Goal: Transaction & Acquisition: Purchase product/service

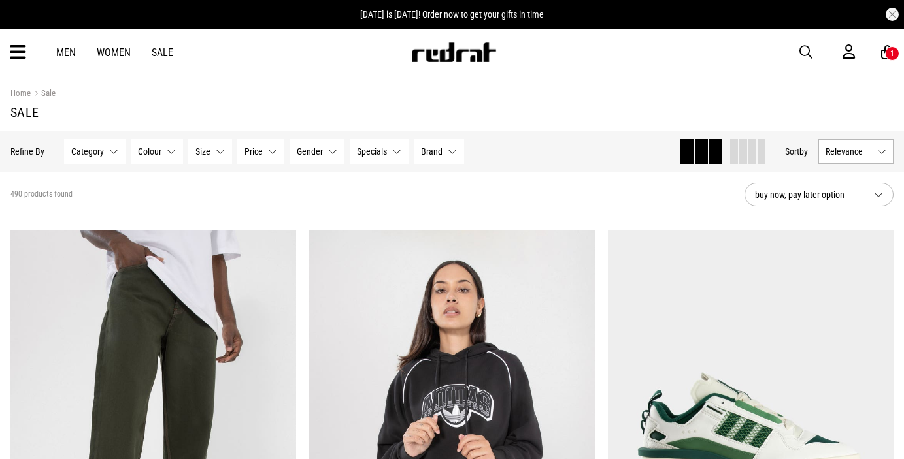
click at [847, 154] on span "Relevance" at bounding box center [848, 151] width 46 height 10
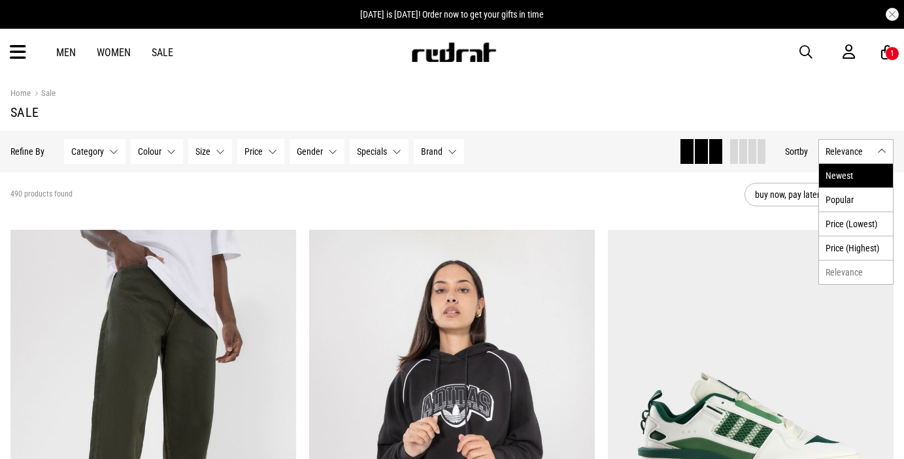
click at [841, 169] on li "Newest" at bounding box center [856, 176] width 74 height 24
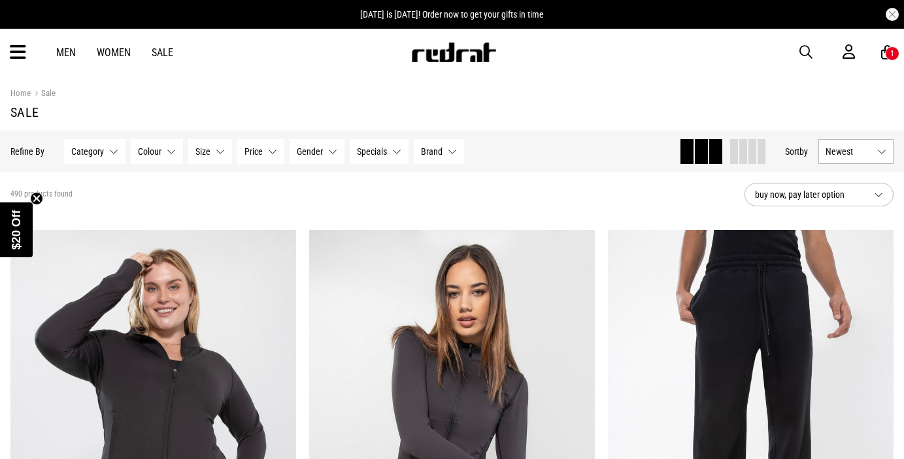
click at [845, 154] on span "Newest" at bounding box center [848, 151] width 46 height 10
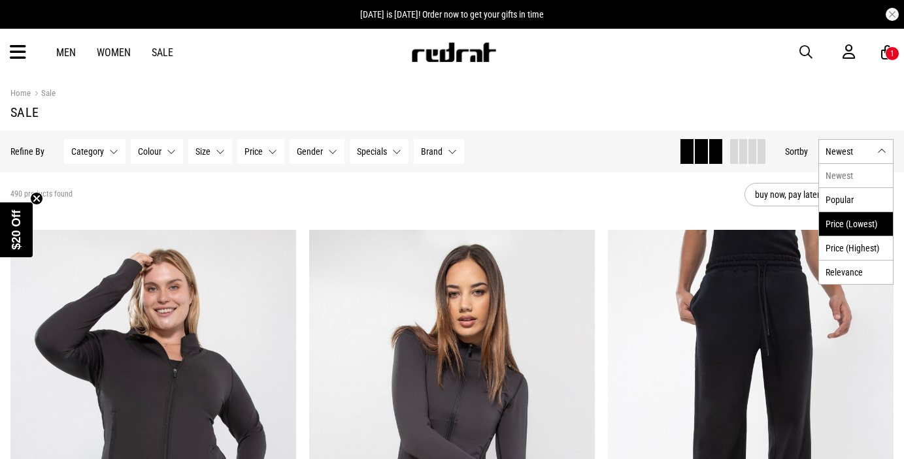
click at [832, 229] on li "Price (Lowest)" at bounding box center [856, 224] width 74 height 24
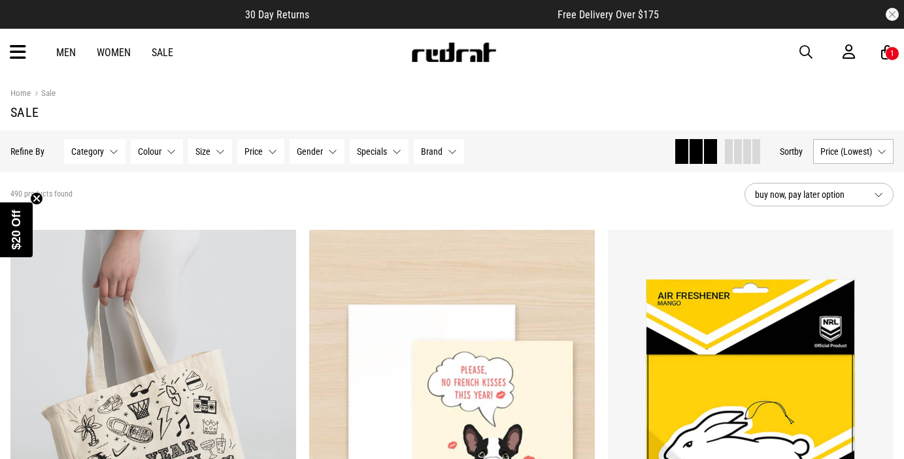
click at [312, 155] on span "Gender" at bounding box center [310, 151] width 26 height 10
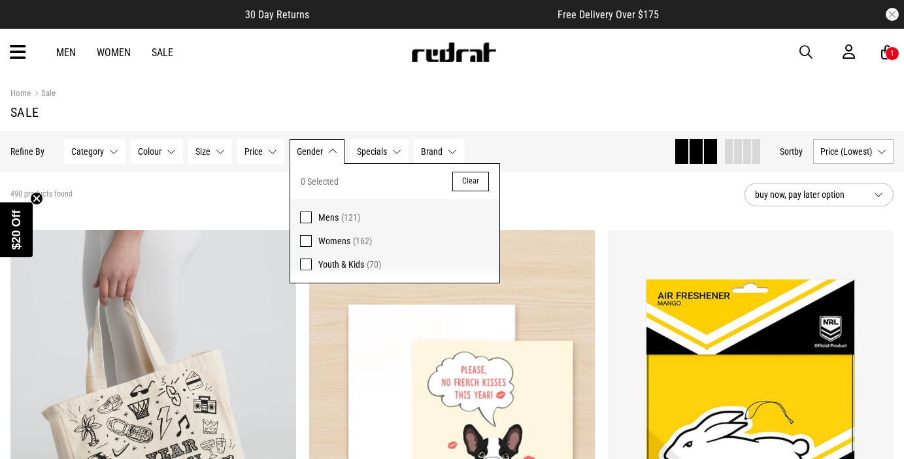
click at [302, 220] on span at bounding box center [306, 218] width 12 height 12
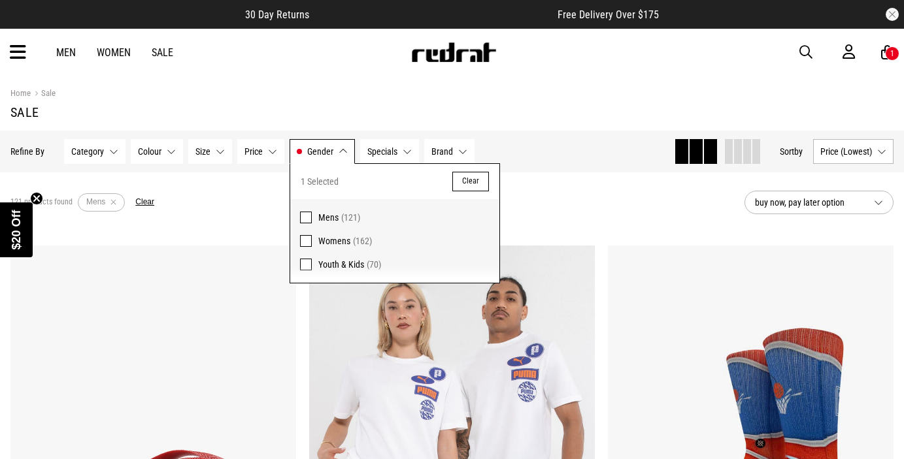
click at [559, 212] on div "121 products found Active Filters Mens Clear" at bounding box center [371, 202] width 723 height 39
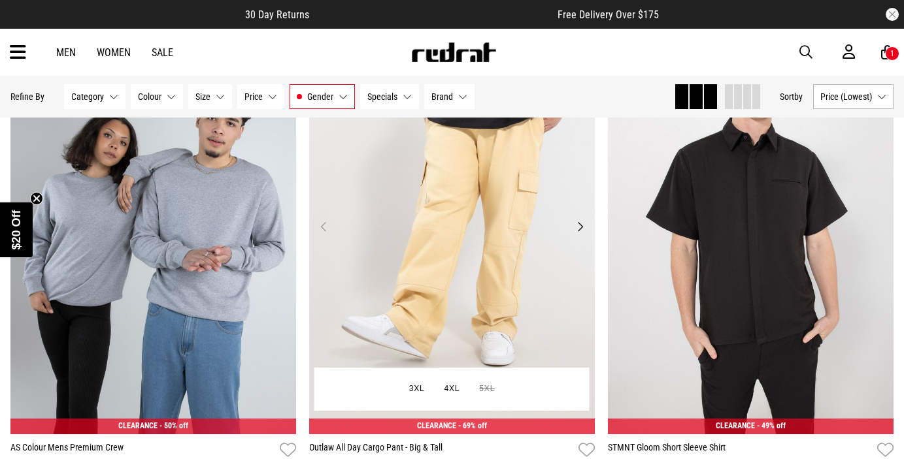
scroll to position [1204, 0]
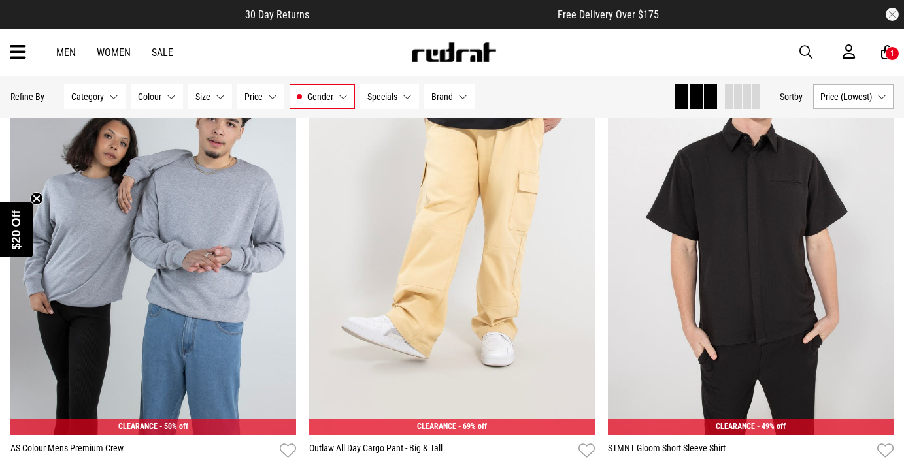
click at [206, 103] on button "Size None selected" at bounding box center [210, 96] width 44 height 25
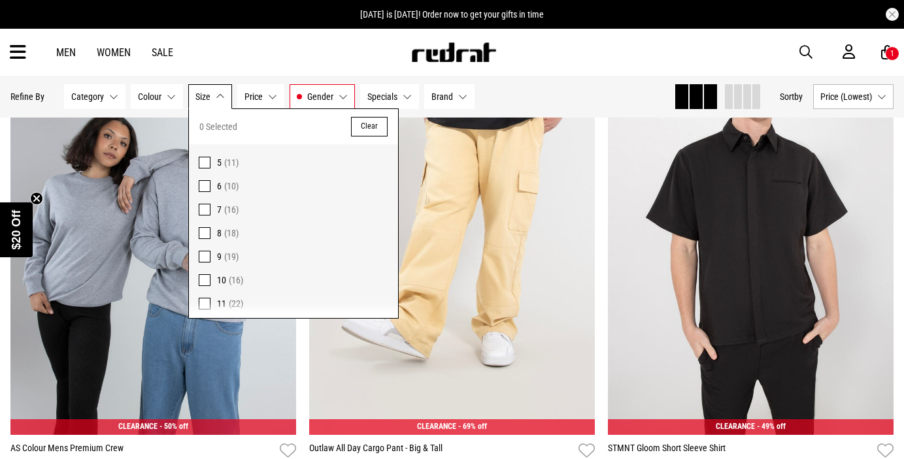
scroll to position [450, 0]
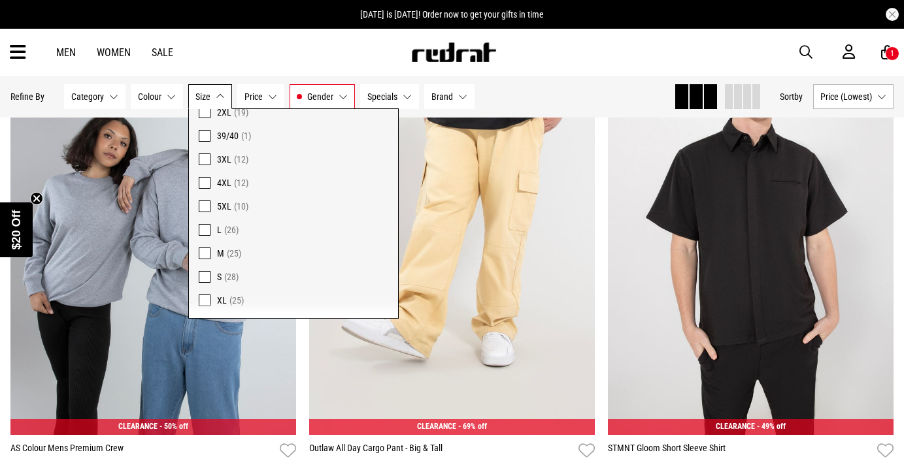
click at [203, 302] on span at bounding box center [205, 301] width 12 height 12
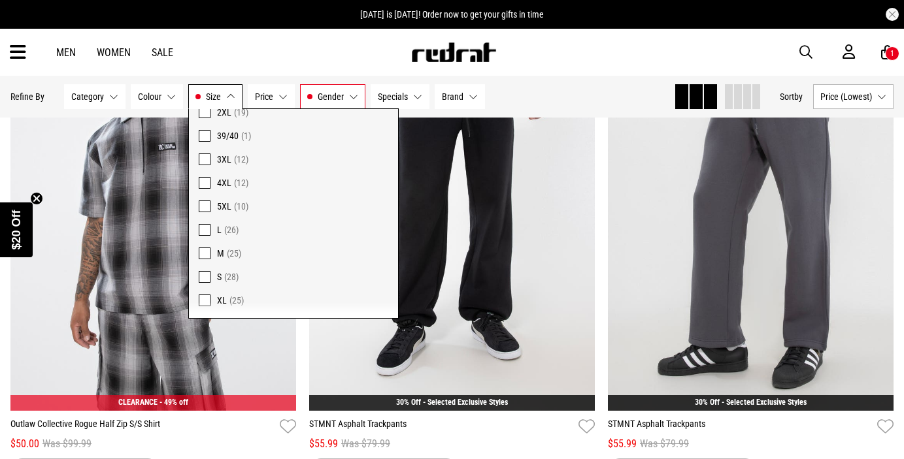
click at [604, 54] on div "Men Women Sale Sign in New Back Footwear Back Mens Back Womens Back Youth & Kid…" at bounding box center [452, 52] width 904 height 47
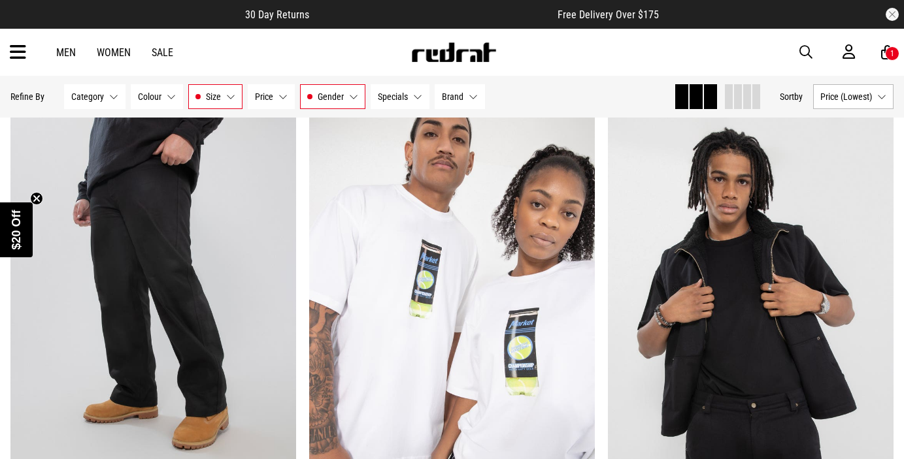
scroll to position [135, 0]
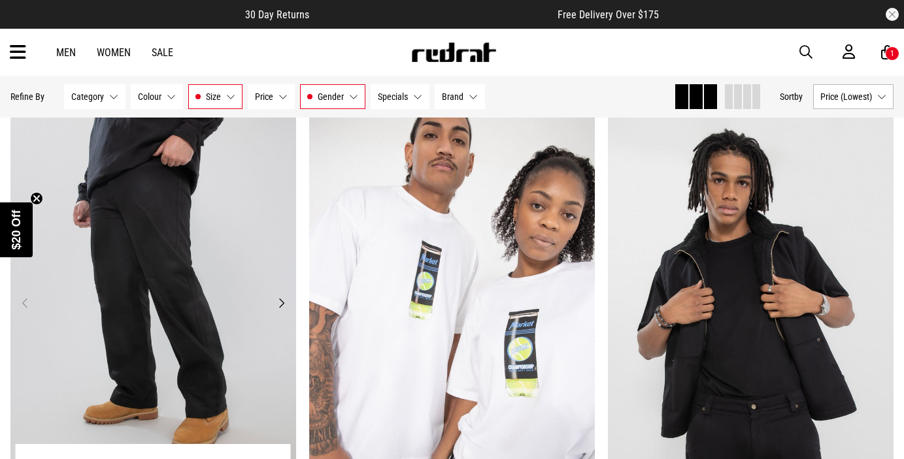
click at [214, 240] on img at bounding box center [152, 311] width 285 height 400
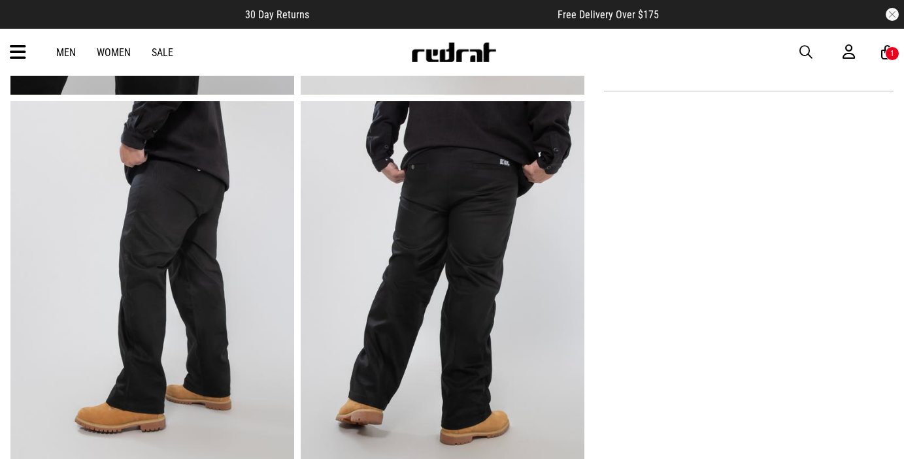
scroll to position [817, 0]
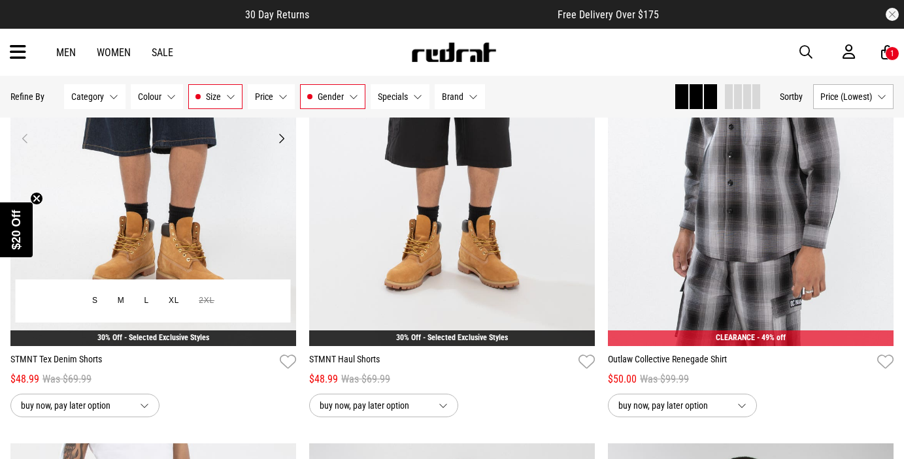
scroll to position [802, 0]
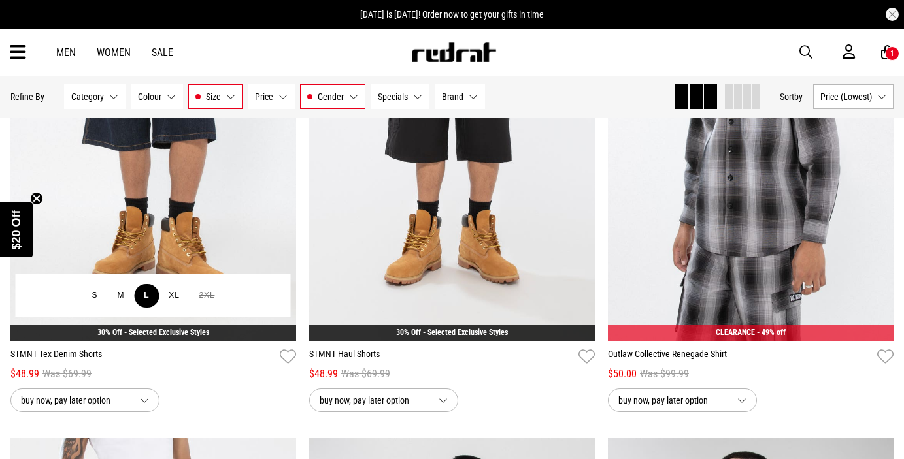
click at [148, 295] on button "L" at bounding box center [146, 296] width 25 height 24
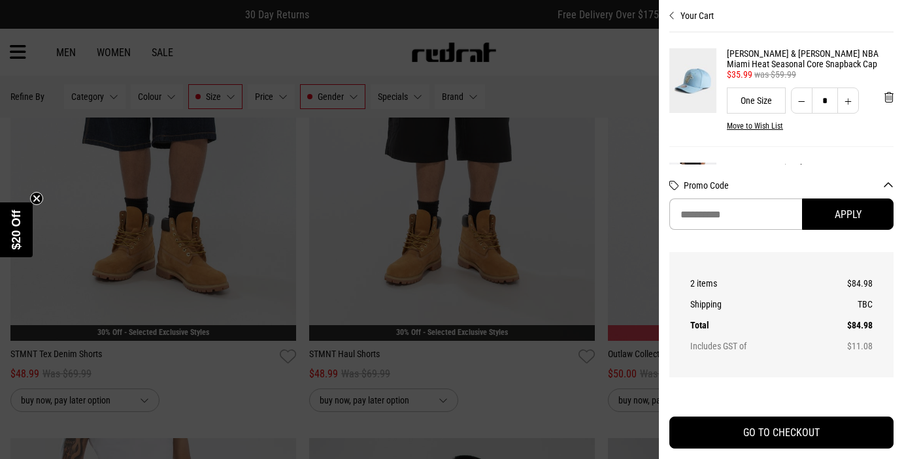
click at [370, 233] on div at bounding box center [452, 229] width 904 height 459
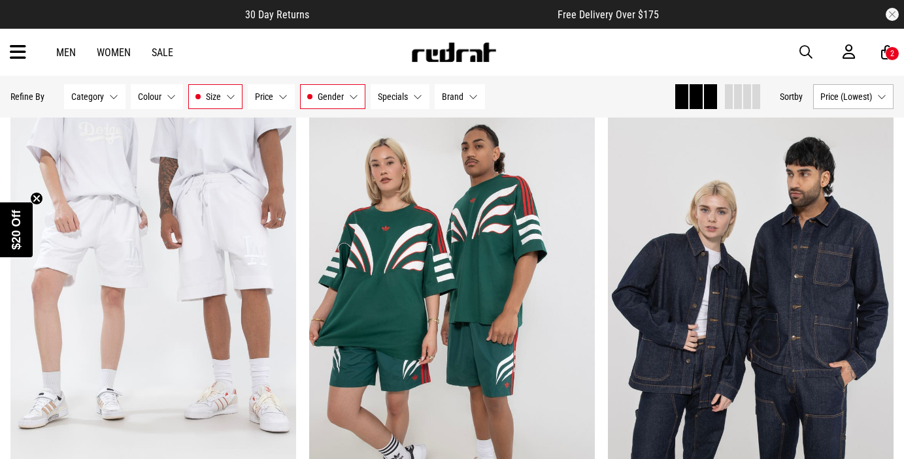
scroll to position [3099, 0]
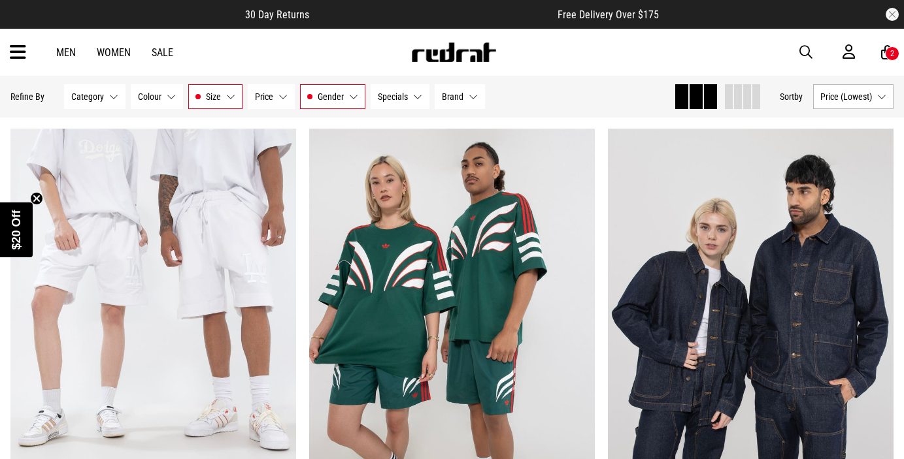
click at [887, 55] on div "2" at bounding box center [892, 53] width 14 height 14
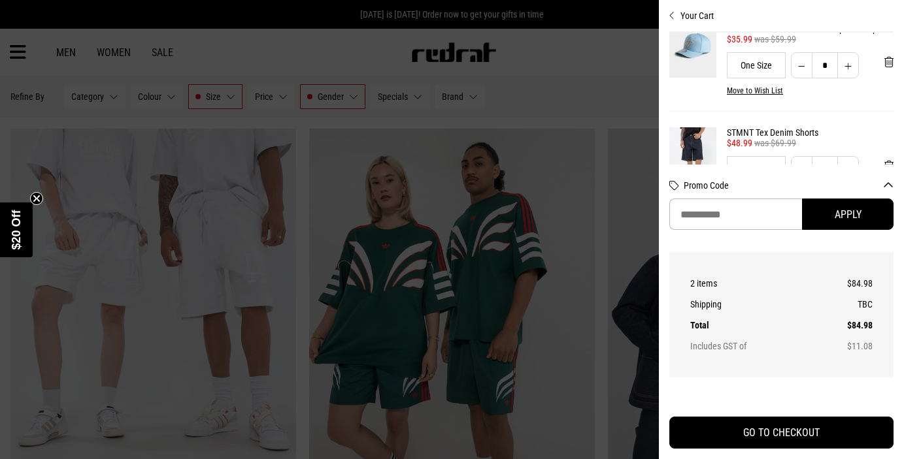
scroll to position [26, 0]
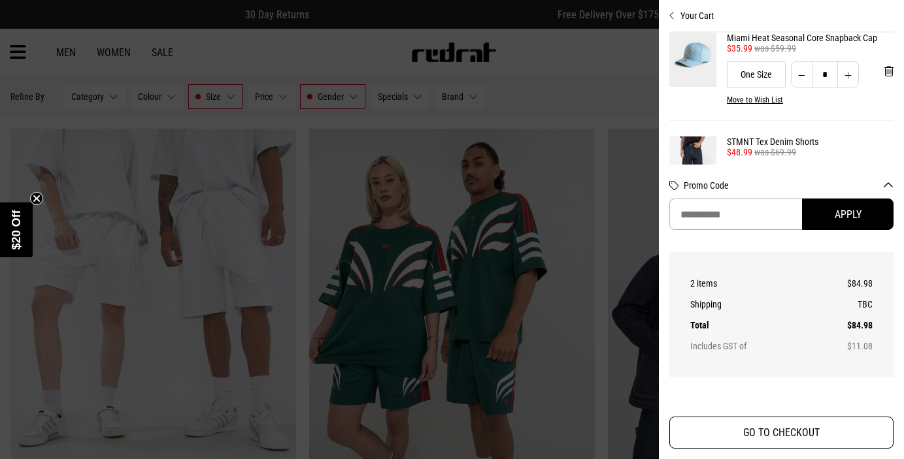
click at [828, 440] on button "GO TO CHECKOUT" at bounding box center [781, 433] width 224 height 32
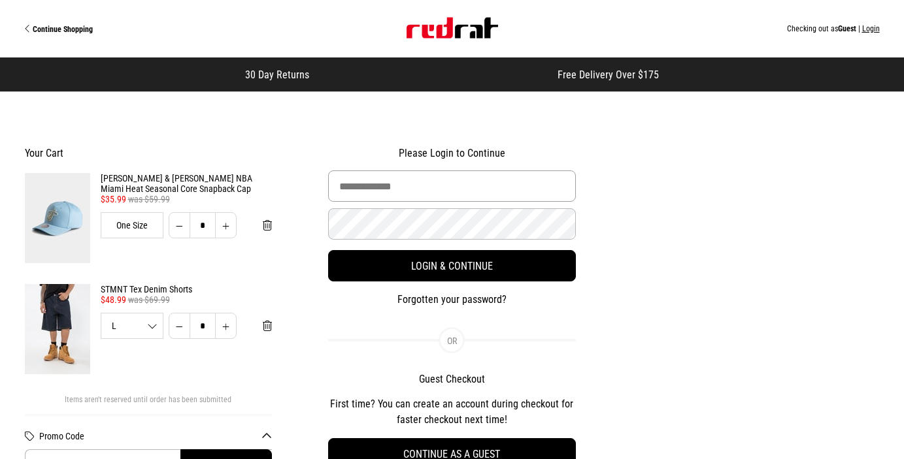
click at [414, 189] on input "Email Address" at bounding box center [451, 186] width 247 height 31
type input "**********"
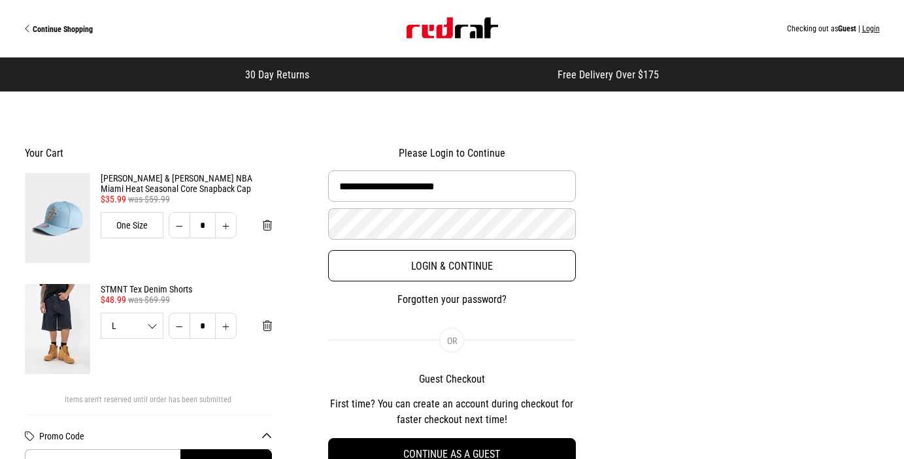
click at [464, 269] on button "Login & Continue" at bounding box center [451, 265] width 247 height 31
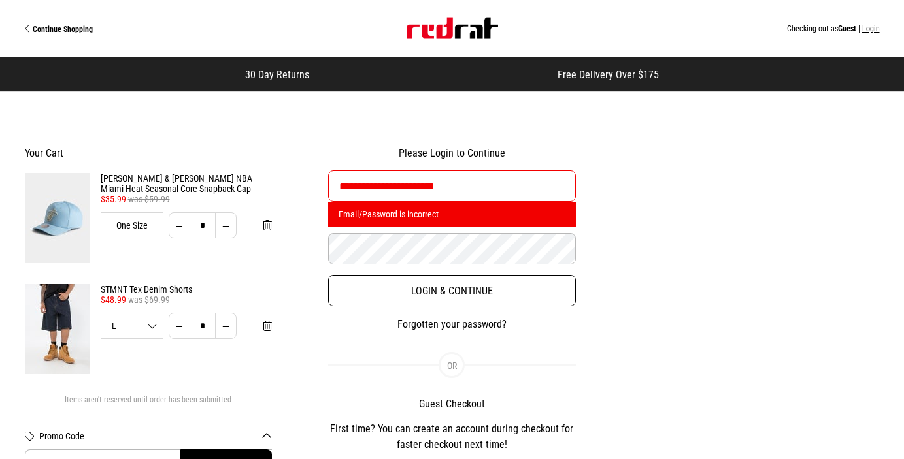
click at [444, 299] on button "Login & Continue" at bounding box center [451, 290] width 247 height 31
click at [447, 292] on button "Login & Continue" at bounding box center [451, 290] width 247 height 31
click at [429, 292] on button "Login & Continue" at bounding box center [451, 290] width 247 height 31
click at [451, 287] on button "Login & Continue" at bounding box center [451, 290] width 247 height 31
click at [417, 296] on button "Login & Continue" at bounding box center [451, 290] width 247 height 31
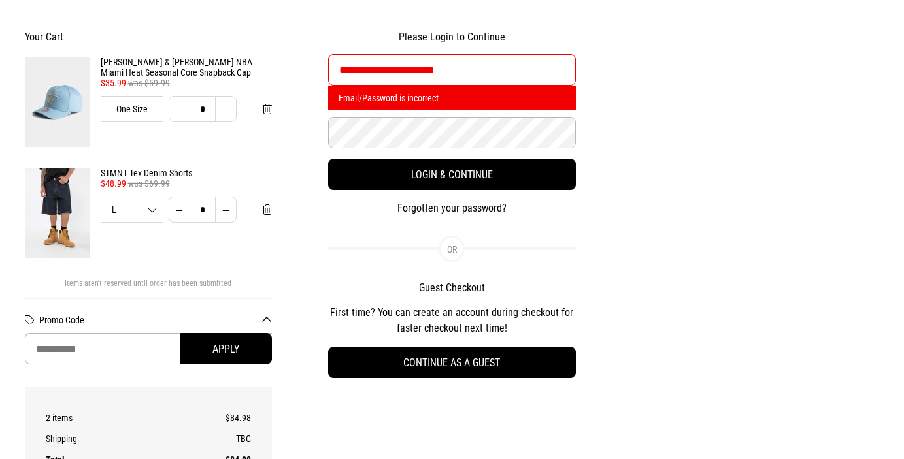
scroll to position [62, 0]
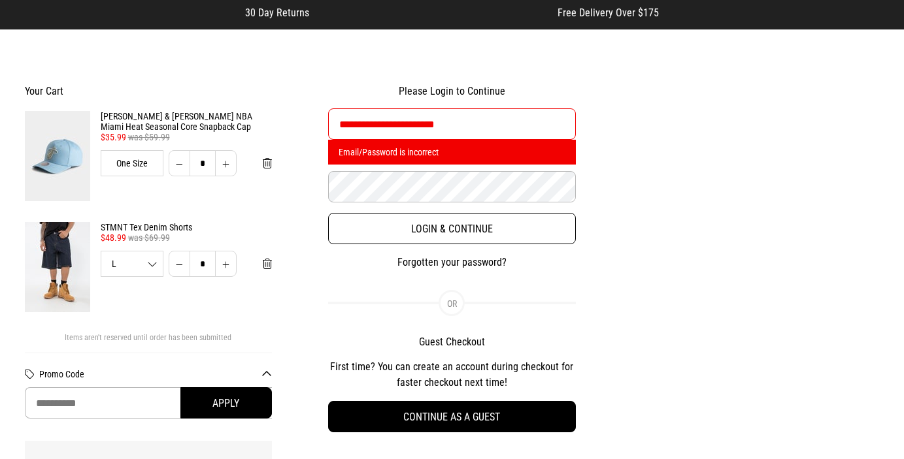
click at [468, 230] on button "Login & Continue" at bounding box center [451, 228] width 247 height 31
select select "**********"
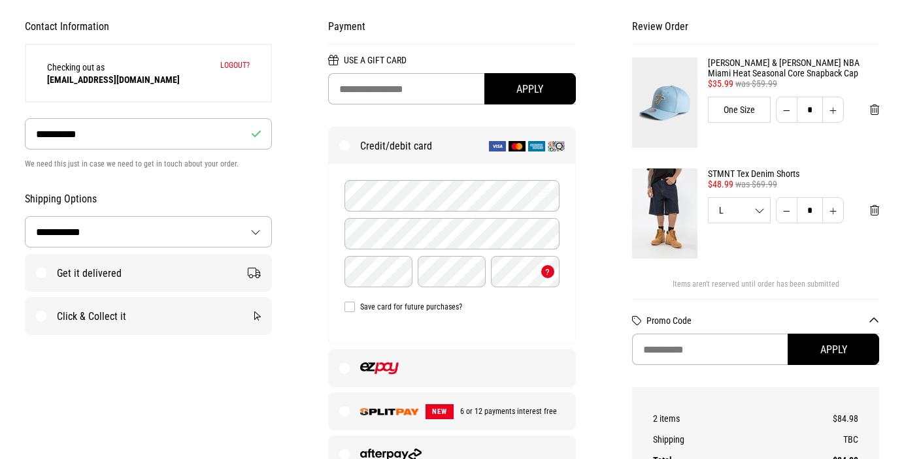
scroll to position [280, 0]
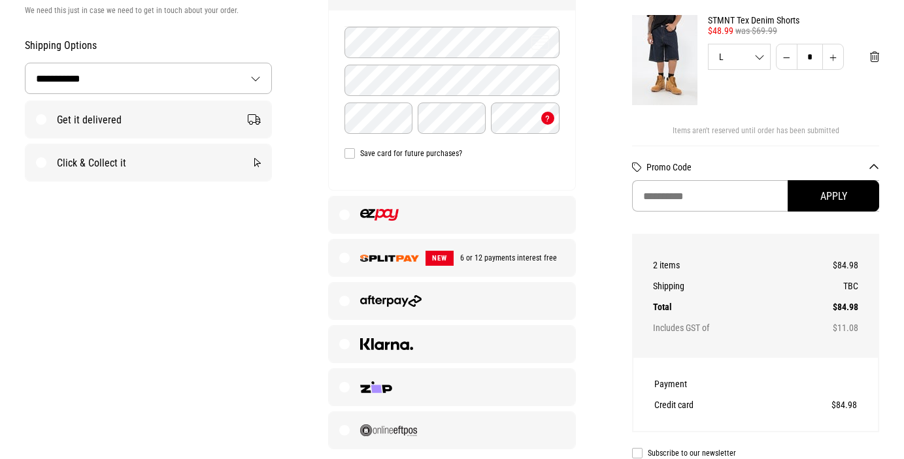
click at [345, 215] on label at bounding box center [452, 215] width 246 height 37
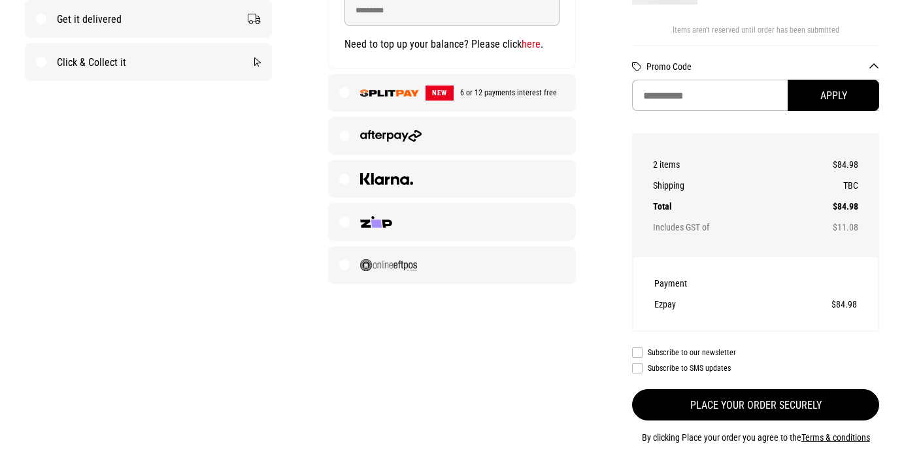
scroll to position [433, 0]
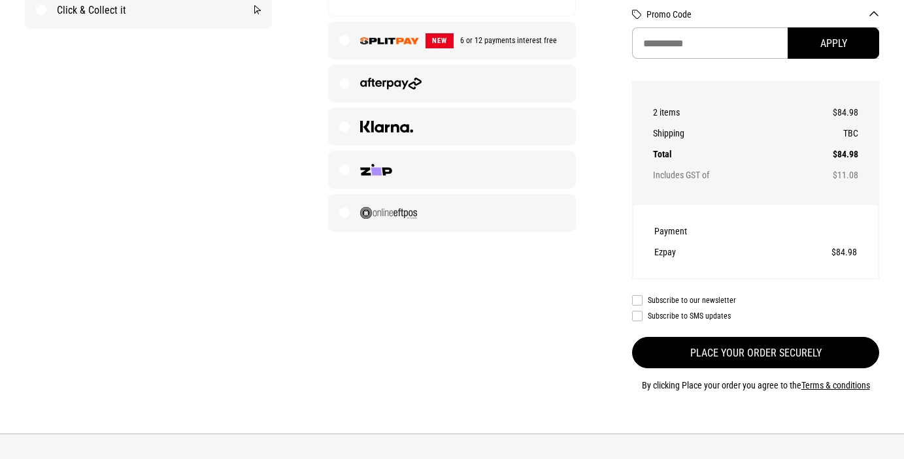
click at [745, 358] on button "Place your order securely" at bounding box center [755, 352] width 247 height 31
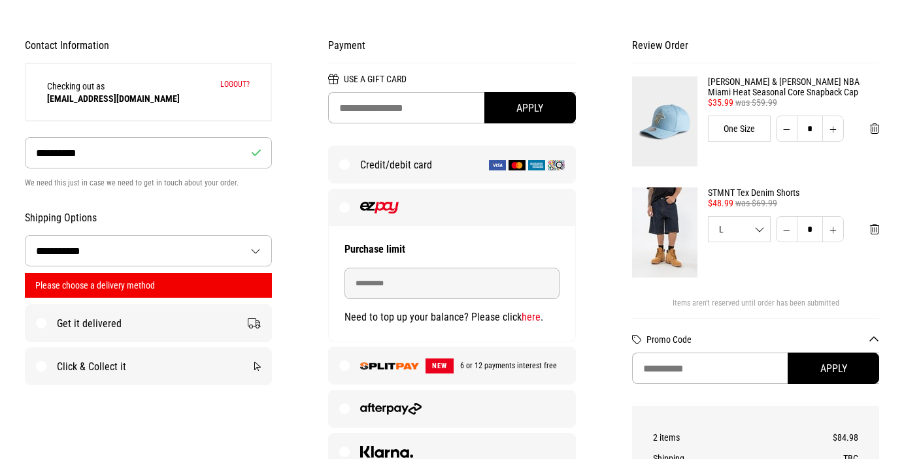
scroll to position [95, 0]
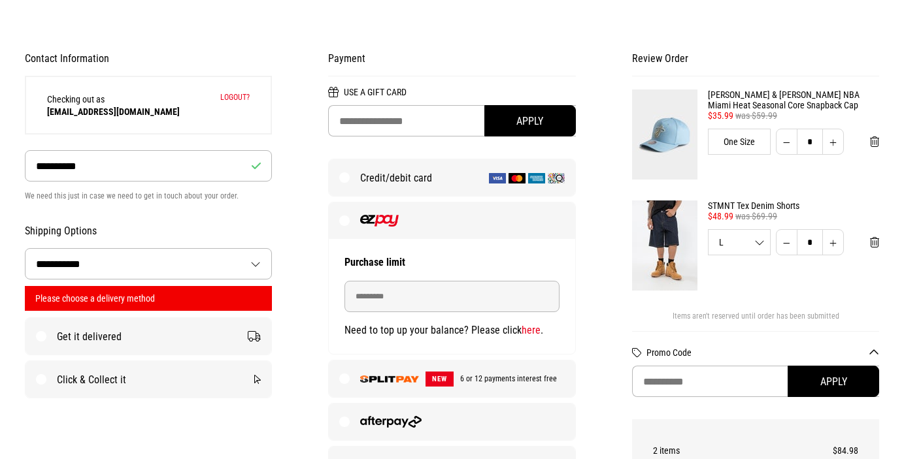
click at [42, 336] on label "Get it delivered" at bounding box center [148, 336] width 246 height 37
select select "**********"
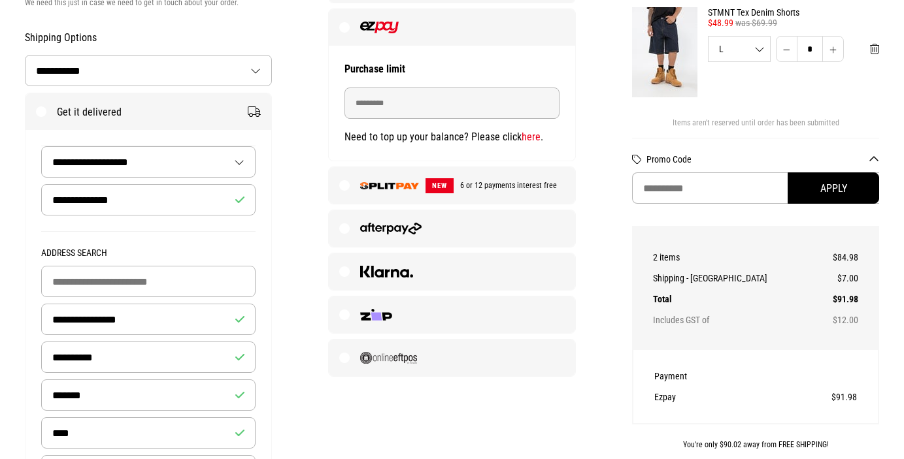
scroll to position [290, 0]
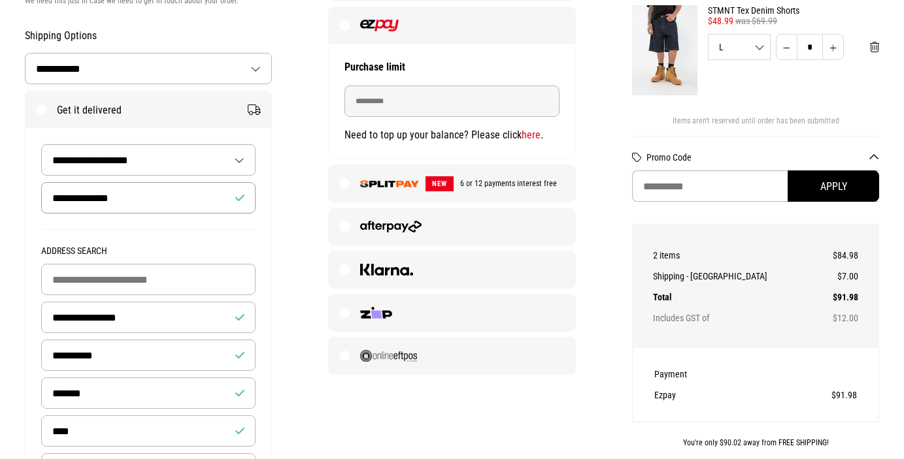
click at [140, 196] on input "**********" at bounding box center [148, 197] width 214 height 31
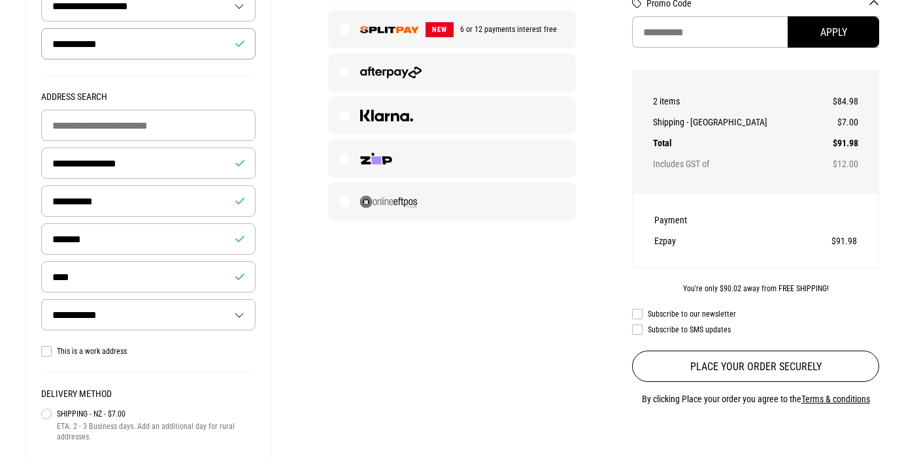
scroll to position [443, 0]
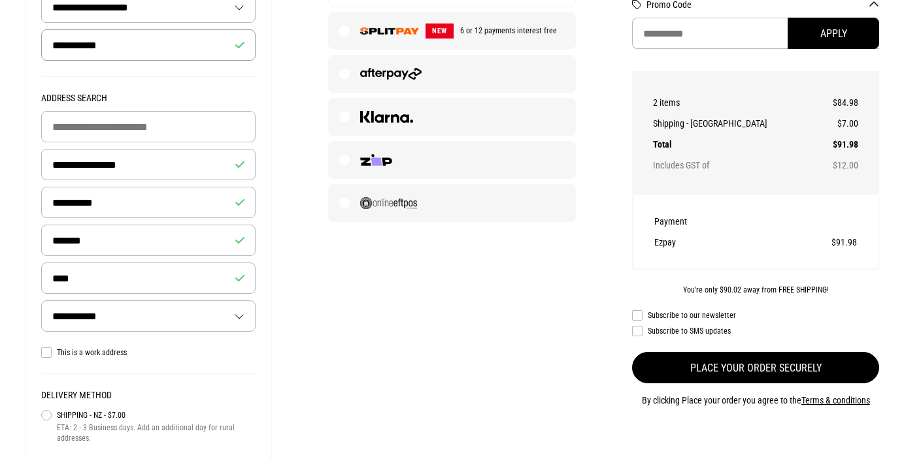
type input "**********"
click at [735, 370] on button "Place your order securely" at bounding box center [755, 367] width 247 height 31
